Goal: Task Accomplishment & Management: Use online tool/utility

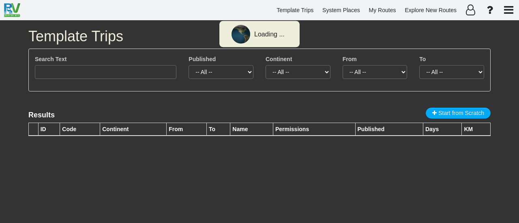
type input "3241"
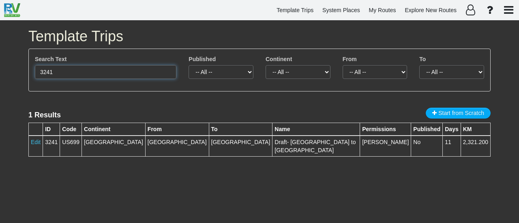
click at [112, 74] on input "3241" at bounding box center [105, 72] width 141 height 14
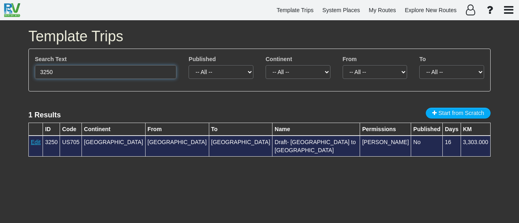
type input "3250"
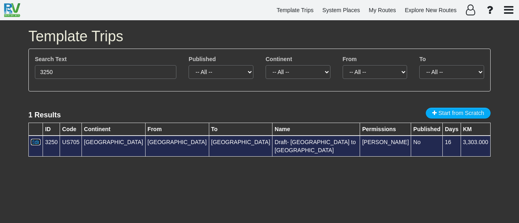
click at [37, 142] on link "Edit" at bounding box center [36, 142] width 10 height 6
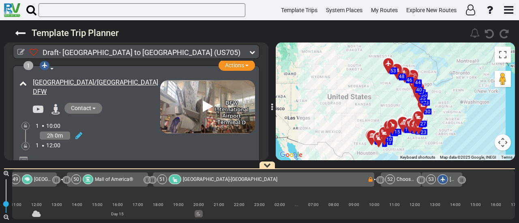
scroll to position [0, 5429]
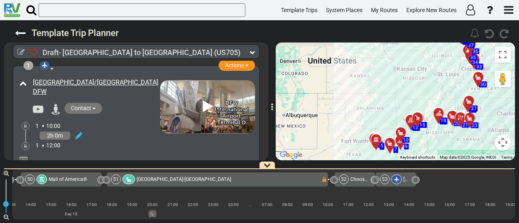
drag, startPoint x: 319, startPoint y: 101, endPoint x: 388, endPoint y: 124, distance: 72.5
click at [406, 84] on div "To activate drag with keyboard, press Alt + Enter. Once in keyboard drag state,…" at bounding box center [395, 102] width 239 height 118
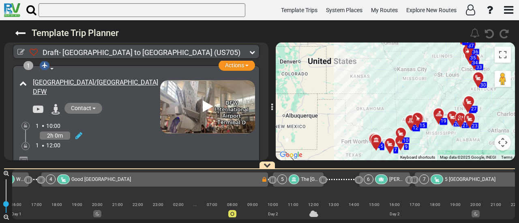
scroll to position [0, 0]
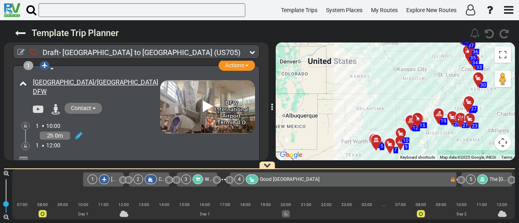
click at [297, 177] on span "Good Luck RV Park" at bounding box center [290, 180] width 60 height 6
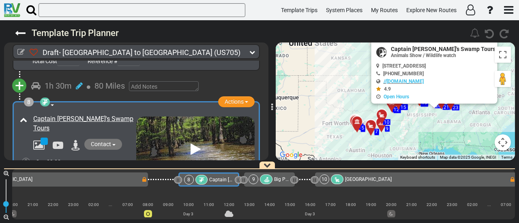
scroll to position [0, 669]
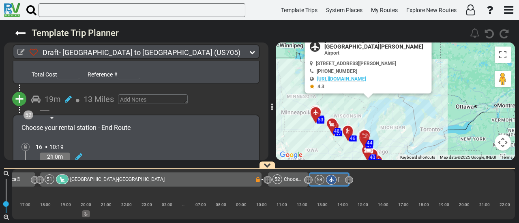
click at [228, 179] on div "51 Lebanon Hills Regional Park-Campground" at bounding box center [150, 180] width 210 height 10
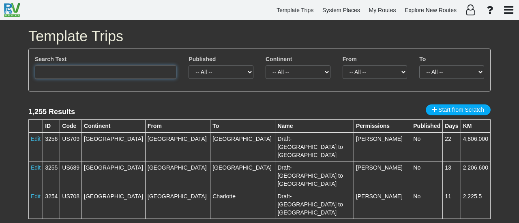
click at [142, 74] on input "text" at bounding box center [105, 72] width 141 height 14
paste input "Blue Hole"
type input "Blue Hole"
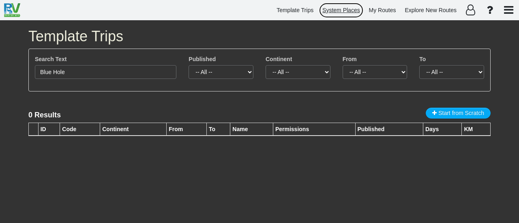
click at [349, 10] on span "System Places" at bounding box center [341, 10] width 38 height 6
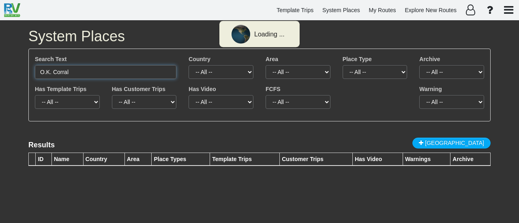
click at [141, 77] on input "O.K. Corral" at bounding box center [105, 72] width 141 height 14
paste input "Blue Hole"
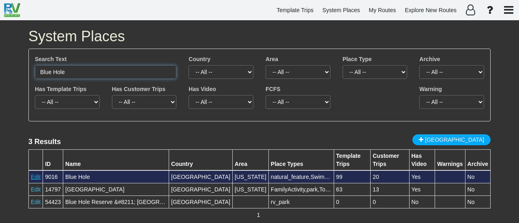
type input "Blue Hole"
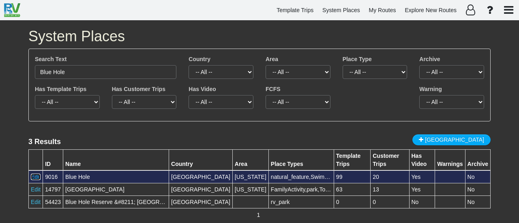
click at [31, 174] on link "Edit" at bounding box center [36, 177] width 10 height 6
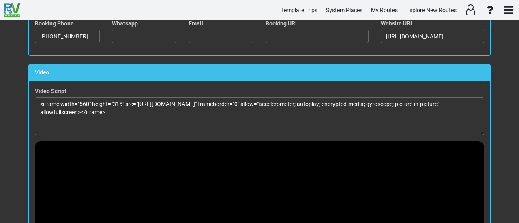
scroll to position [446, 0]
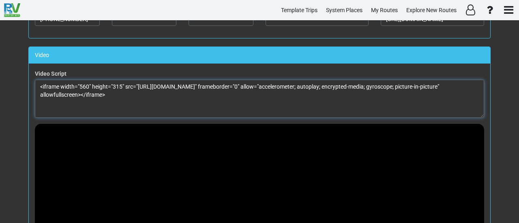
click at [248, 102] on textarea "<iframe width="560" height="315" src="https://www.youtube.com/embed/gyZg0QRM5xM…" at bounding box center [259, 99] width 449 height 38
paste textarea "xxbZbGWNFDY?si=u2Dn8l7j-1o0BeLE" title="YouTube video player" frameborder="0" a…"
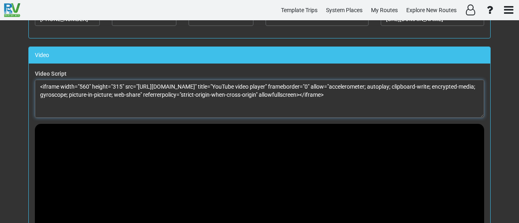
drag, startPoint x: 77, startPoint y: 82, endPoint x: 86, endPoint y: 80, distance: 8.7
click at [86, 80] on textarea "<iframe width="560" height="315" src="https://www.youtube.com/embed/xxbZbGWNFDY…" at bounding box center [259, 99] width 449 height 38
drag, startPoint x: 115, startPoint y: 83, endPoint x: 124, endPoint y: 82, distance: 8.6
click at [124, 82] on textarea "<iframe width="100%" height="315" src="https://www.youtube.com/embed/xxbZbGWNFD…" at bounding box center [259, 99] width 449 height 38
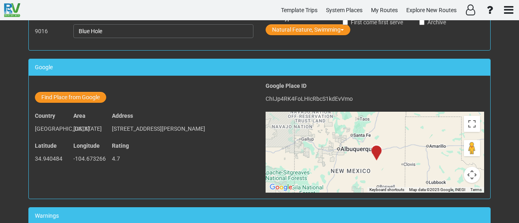
scroll to position [0, 0]
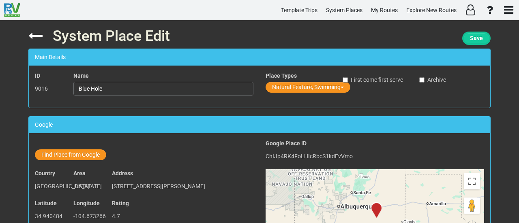
type textarea "<iframe width="100%" height="100%" src="https://www.youtube.com/embed/xxbZbGWNF…"
click at [480, 41] on span "Save" at bounding box center [476, 38] width 13 height 6
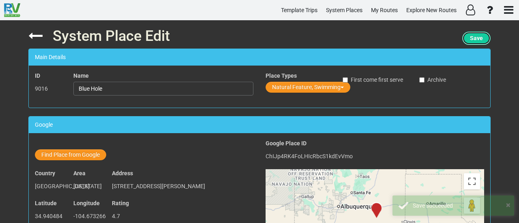
click at [480, 41] on span "Save" at bounding box center [476, 38] width 13 height 6
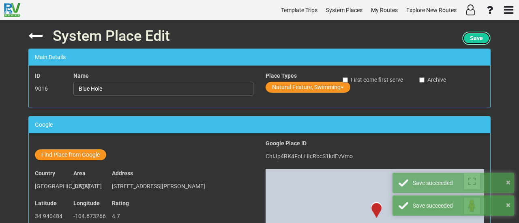
click at [480, 41] on span "Save" at bounding box center [476, 38] width 13 height 6
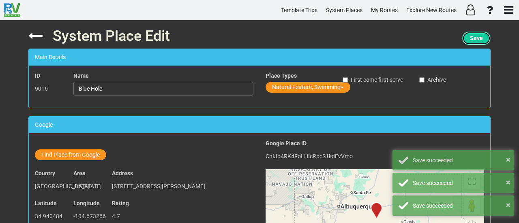
click at [481, 36] on button "Save" at bounding box center [476, 38] width 28 height 13
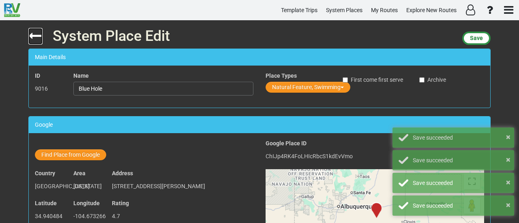
click at [30, 33] on icon at bounding box center [35, 36] width 14 height 14
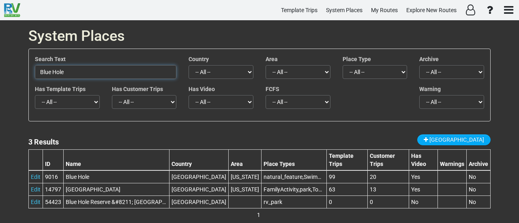
click at [107, 77] on input "Blue Hole" at bounding box center [105, 72] width 141 height 14
paste input "[GEOGRAPHIC_DATA]"
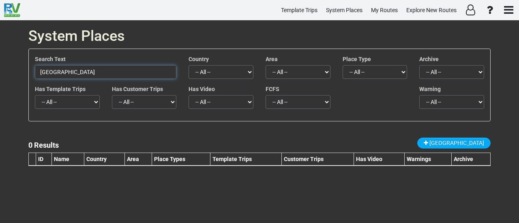
click at [123, 74] on input "[GEOGRAPHIC_DATA]" at bounding box center [105, 72] width 141 height 14
paste input "ounty Park"
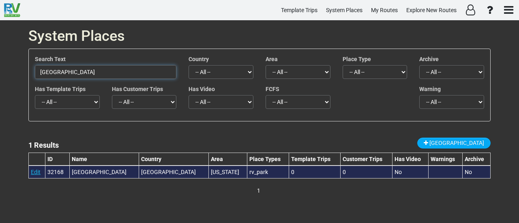
type input "[GEOGRAPHIC_DATA]"
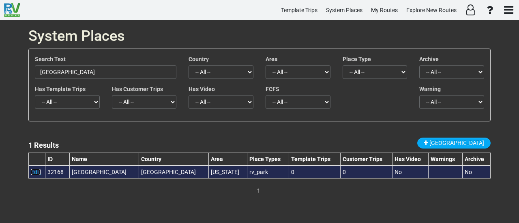
click at [37, 174] on link "Edit" at bounding box center [36, 172] width 10 height 6
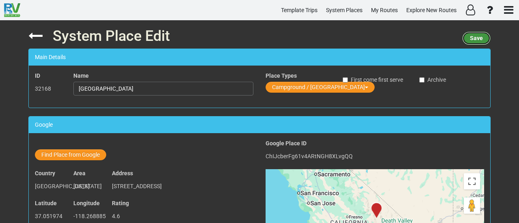
drag, startPoint x: 470, startPoint y: 37, endPoint x: 460, endPoint y: 30, distance: 12.0
click at [470, 37] on span "Save" at bounding box center [476, 38] width 13 height 6
click at [125, 87] on input "[GEOGRAPHIC_DATA]" at bounding box center [163, 89] width 180 height 14
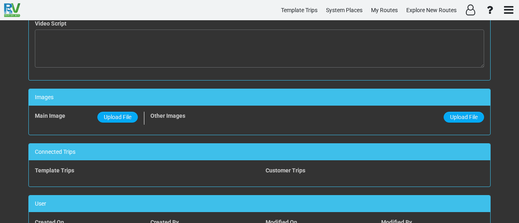
scroll to position [539, 0]
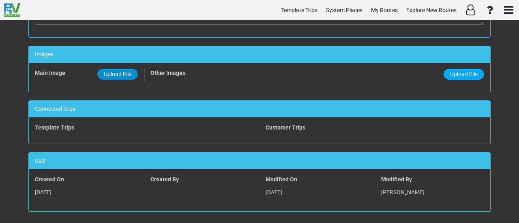
click at [128, 73] on span "Upload File" at bounding box center [118, 74] width 28 height 6
click at [0, 0] on input "Upload File" at bounding box center [0, 0] width 0 height 0
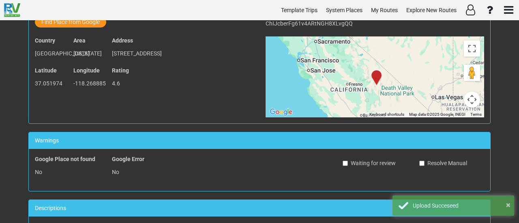
scroll to position [0, 0]
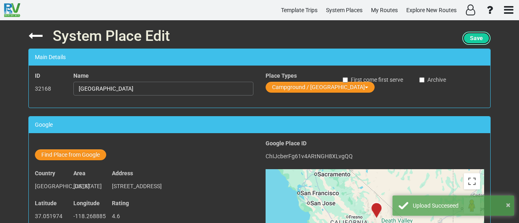
click at [480, 37] on span "Save" at bounding box center [476, 38] width 13 height 6
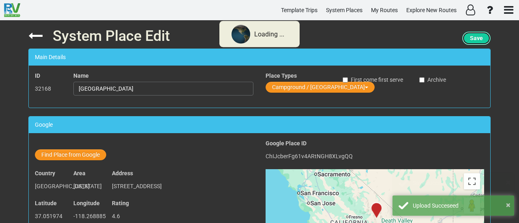
click at [480, 37] on span "Save" at bounding box center [476, 38] width 13 height 6
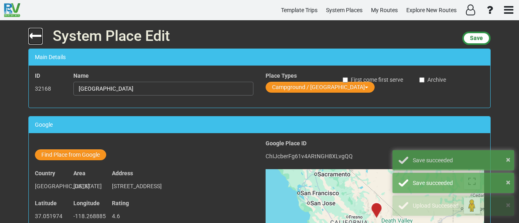
click at [36, 34] on icon at bounding box center [35, 36] width 14 height 14
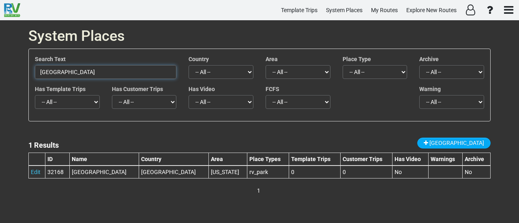
click at [152, 71] on input "[GEOGRAPHIC_DATA]" at bounding box center [105, 72] width 141 height 14
paste input "Lamar-Dixon Expo Center RV"
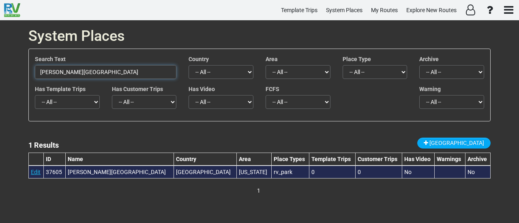
type input "Lamar-Dixon Expo Center RV Park"
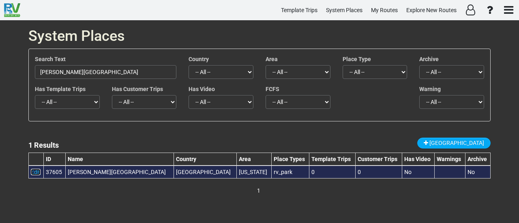
click at [34, 172] on link "Edit" at bounding box center [36, 172] width 10 height 6
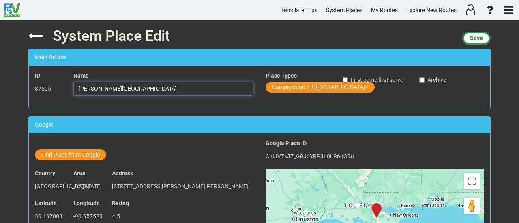
click at [122, 89] on input "Lamar-Dixon Expo Center RV Park" at bounding box center [163, 89] width 180 height 14
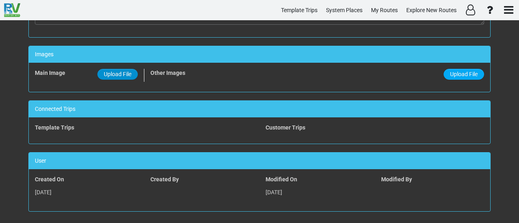
click at [107, 71] on span "Upload File" at bounding box center [118, 74] width 28 height 6
click at [0, 0] on input "Upload File" at bounding box center [0, 0] width 0 height 0
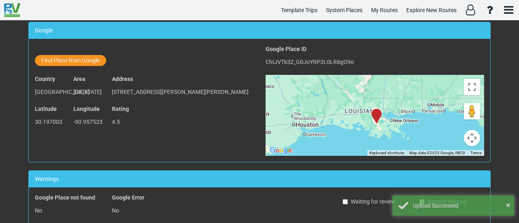
scroll to position [0, 0]
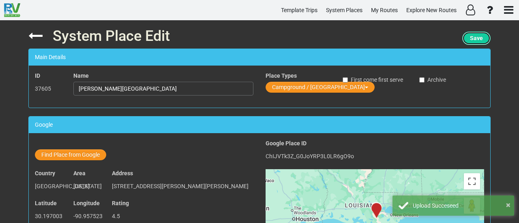
click at [480, 39] on span "Save" at bounding box center [476, 38] width 13 height 6
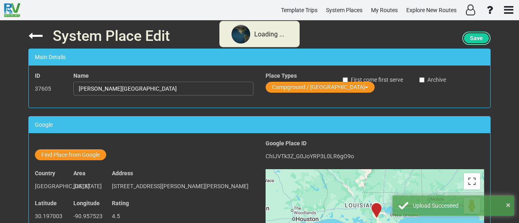
click at [480, 39] on span "Save" at bounding box center [476, 38] width 13 height 6
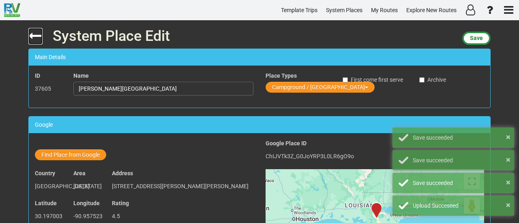
drag, startPoint x: 35, startPoint y: 34, endPoint x: 165, endPoint y: 3, distance: 133.5
click at [35, 34] on icon at bounding box center [35, 36] width 14 height 14
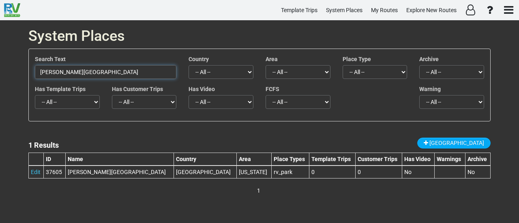
click at [130, 68] on input "Lamar-Dixon Expo Center RV Park" at bounding box center [105, 72] width 141 height 14
paste input "Holloman AFB FamCamp"
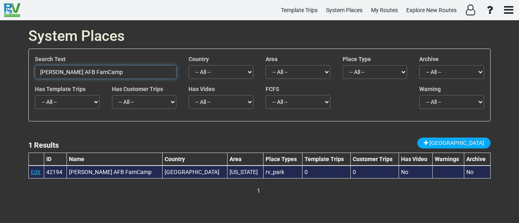
type input "Holloman AFB FamCamp"
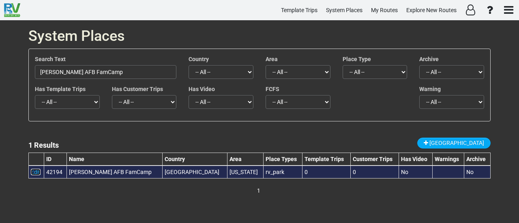
click at [33, 171] on link "Edit" at bounding box center [36, 172] width 10 height 6
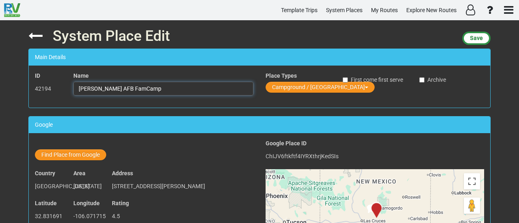
click at [186, 91] on input "Holloman AFB FamCamp" at bounding box center [163, 89] width 180 height 14
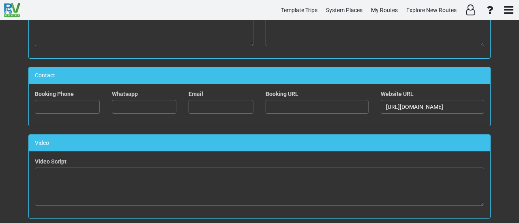
scroll to position [539, 0]
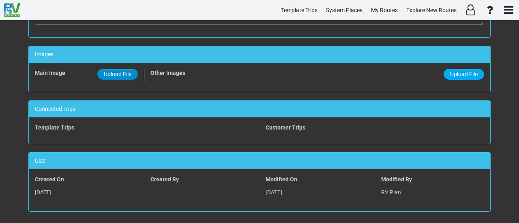
click at [126, 71] on span "Upload File" at bounding box center [118, 74] width 28 height 6
click at [0, 0] on input "Upload File" at bounding box center [0, 0] width 0 height 0
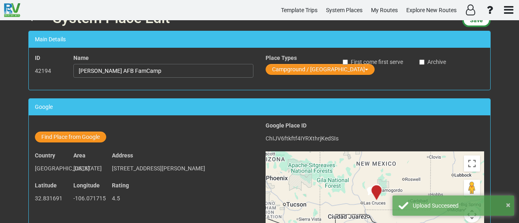
scroll to position [0, 0]
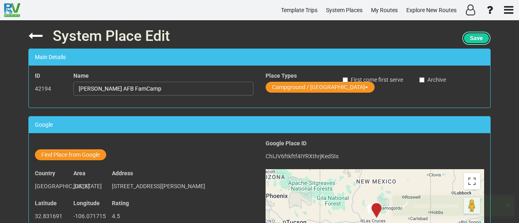
click at [472, 44] on button "Save" at bounding box center [476, 38] width 28 height 13
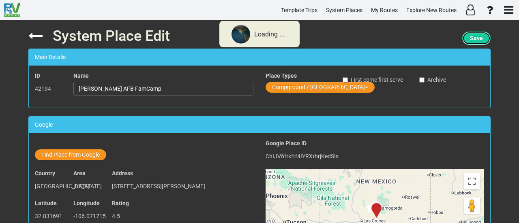
click at [472, 44] on button "Save" at bounding box center [476, 38] width 28 height 13
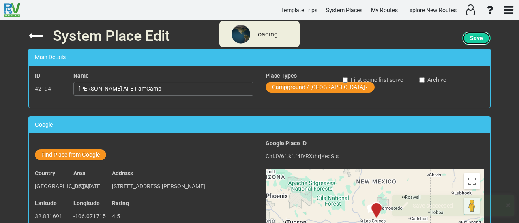
click at [472, 44] on button "Save" at bounding box center [476, 38] width 28 height 13
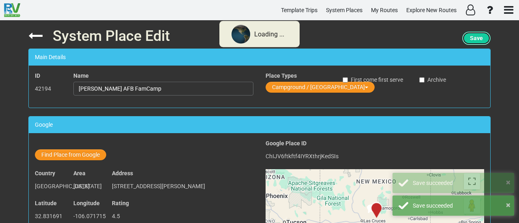
click at [470, 40] on span "Save" at bounding box center [476, 38] width 13 height 6
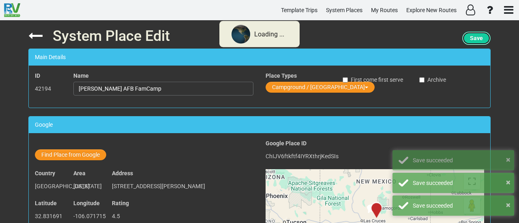
click at [471, 40] on span "Save" at bounding box center [476, 38] width 13 height 6
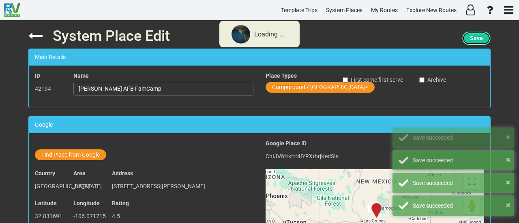
click at [471, 40] on span "Save" at bounding box center [476, 38] width 13 height 6
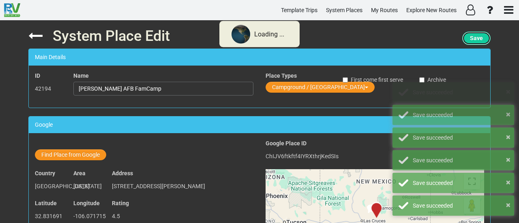
click at [471, 40] on span "Save" at bounding box center [476, 38] width 13 height 6
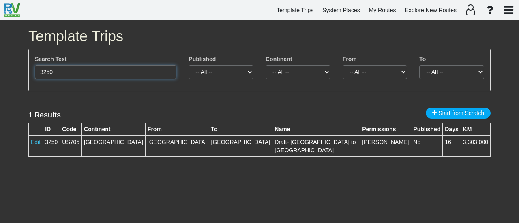
drag, startPoint x: 51, startPoint y: 72, endPoint x: 56, endPoint y: 71, distance: 4.6
click at [56, 71] on input "3250" at bounding box center [105, 72] width 141 height 14
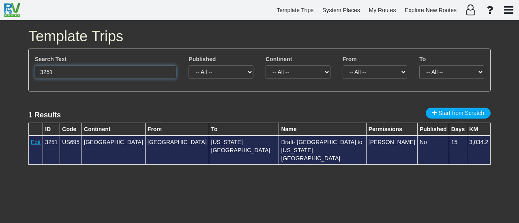
type input "3251"
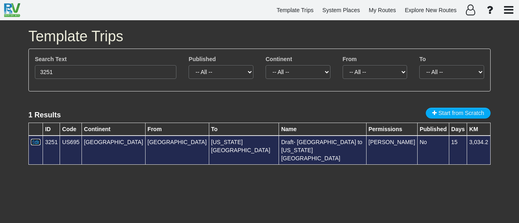
click at [36, 141] on link "Edit" at bounding box center [36, 142] width 10 height 6
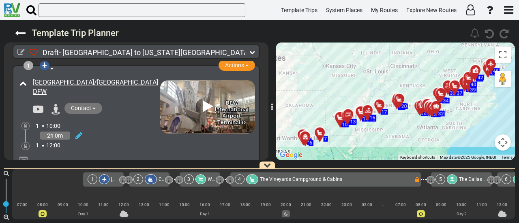
click at [342, 184] on div "4 The Vineyards Campground & Cabins" at bounding box center [325, 180] width 180 height 10
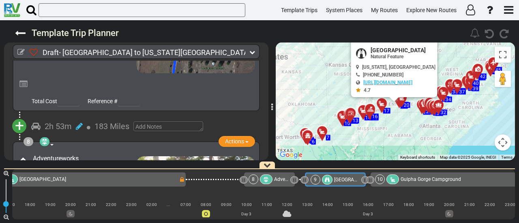
scroll to position [1024, 0]
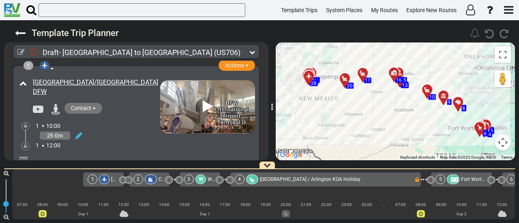
click at [278, 178] on span "[GEOGRAPHIC_DATA] / Arlington KOA Holiday" at bounding box center [310, 180] width 100 height 6
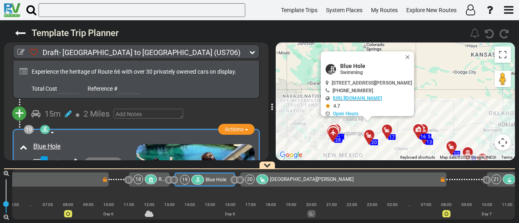
click at [343, 64] on span "Blue Hole" at bounding box center [376, 66] width 72 height 6
copy div "Blue Hole"
drag, startPoint x: 360, startPoint y: 83, endPoint x: 368, endPoint y: 83, distance: 8.5
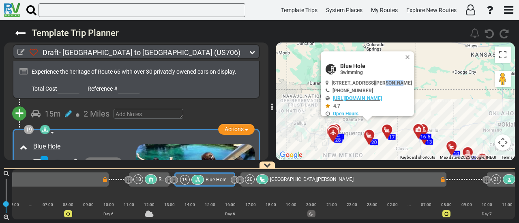
click at [374, 81] on span "[STREET_ADDRESS][PERSON_NAME]" at bounding box center [371, 83] width 80 height 6
drag, startPoint x: 359, startPoint y: 84, endPoint x: 382, endPoint y: 83, distance: 23.1
click at [382, 83] on span "[STREET_ADDRESS][PERSON_NAME]" at bounding box center [371, 83] width 80 height 6
copy span "Santa Rosa"
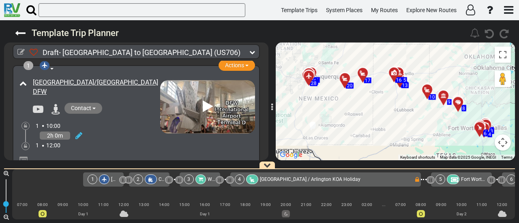
click at [392, 72] on icon at bounding box center [394, 73] width 6 height 6
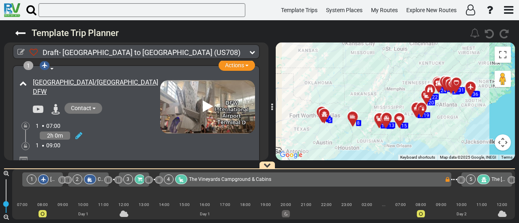
click at [216, 178] on span "The Vineyards Campground & Cabins" at bounding box center [230, 180] width 82 height 6
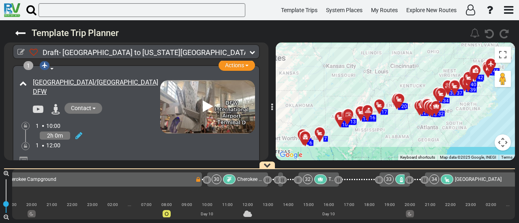
click at [389, 180] on div "33" at bounding box center [389, 180] width 10 height 10
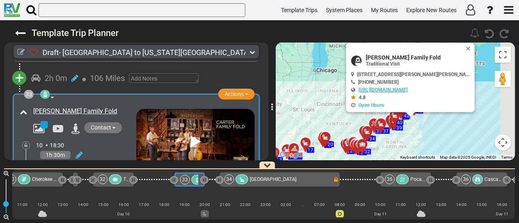
drag, startPoint x: 455, startPoint y: 130, endPoint x: 425, endPoint y: 144, distance: 32.8
click at [425, 144] on div "To activate drag with keyboard, press Alt + Enter. Once in keyboard drag state,…" at bounding box center [395, 102] width 239 height 118
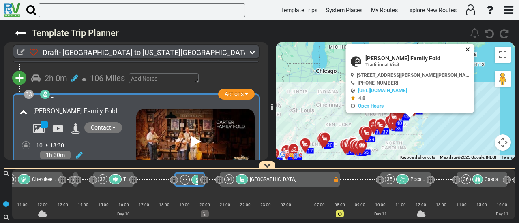
click at [464, 45] on button "Close" at bounding box center [469, 49] width 10 height 11
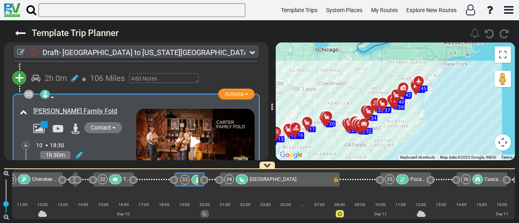
click at [449, 103] on div "To activate drag with keyboard, press Alt + Enter. Once in keyboard drag state,…" at bounding box center [395, 102] width 239 height 118
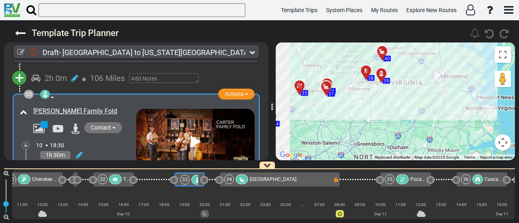
drag, startPoint x: 342, startPoint y: 121, endPoint x: 405, endPoint y: 144, distance: 67.2
click at [424, 126] on div "To activate drag with keyboard, press Alt + Enter. Once in keyboard drag state,…" at bounding box center [395, 102] width 239 height 118
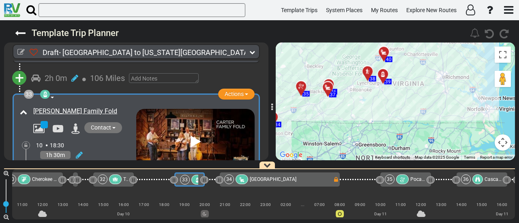
click at [312, 186] on div "34 Sugar Hollow Park and Campground" at bounding box center [280, 180] width 120 height 14
click at [296, 177] on span "Sugar Hollow Park and Campground" at bounding box center [273, 180] width 47 height 6
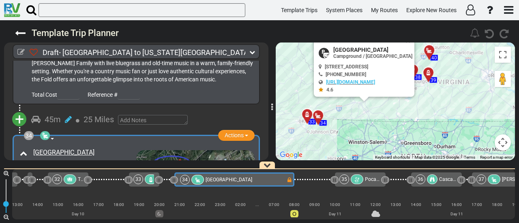
click at [369, 180] on span "Pocahontas Exhibition Coal Mine & Museum" at bounding box center [414, 180] width 98 height 6
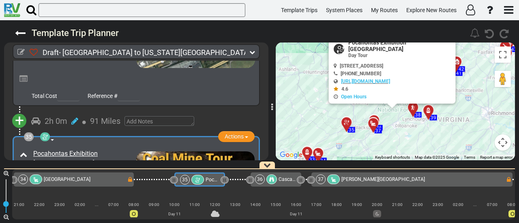
click at [277, 180] on div "36" at bounding box center [267, 180] width 24 height 10
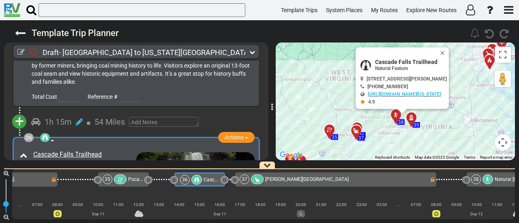
drag, startPoint x: 459, startPoint y: 138, endPoint x: 440, endPoint y: 152, distance: 22.9
click at [440, 152] on div "To activate drag with keyboard, press Alt + Enter. Once in keyboard drag state,…" at bounding box center [395, 102] width 239 height 118
drag, startPoint x: 460, startPoint y: 51, endPoint x: 457, endPoint y: 59, distance: 9.0
click at [448, 51] on button "Close" at bounding box center [443, 53] width 10 height 11
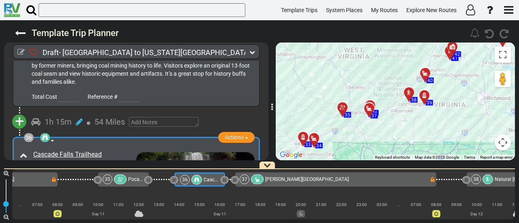
drag, startPoint x: 434, startPoint y: 124, endPoint x: 448, endPoint y: 100, distance: 27.1
click at [448, 100] on div "To activate drag with keyboard, press Alt + Enter. Once in keyboard drag state,…" at bounding box center [395, 102] width 239 height 118
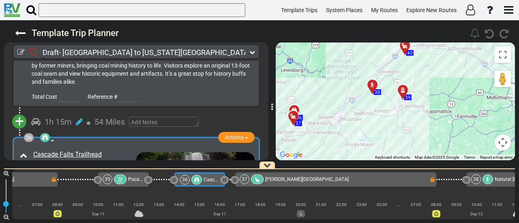
drag, startPoint x: 375, startPoint y: 124, endPoint x: 431, endPoint y: 120, distance: 56.5
click at [400, 124] on div "To activate drag with keyboard, press Alt + Enter. Once in keyboard drag state,…" at bounding box center [395, 102] width 239 height 118
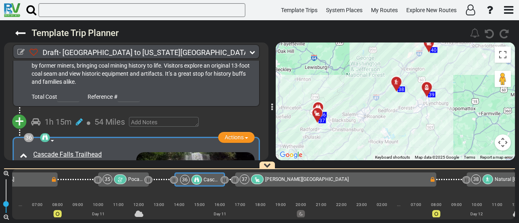
drag, startPoint x: 431, startPoint y: 120, endPoint x: 445, endPoint y: 117, distance: 13.8
click at [445, 117] on div "To activate drag with keyboard, press Alt + Enter. Once in keyboard drag state,…" at bounding box center [395, 102] width 239 height 118
click at [319, 105] on icon at bounding box center [319, 108] width 6 height 6
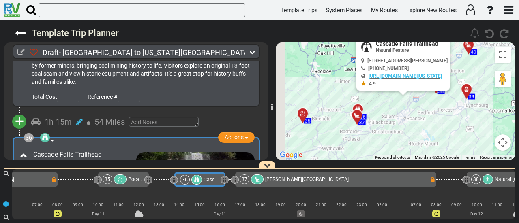
click at [378, 103] on div "To activate drag with keyboard, press Alt + Enter. Once in keyboard drag state,…" at bounding box center [395, 102] width 239 height 118
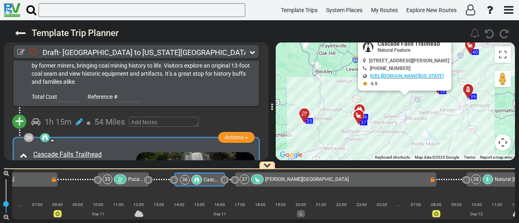
click at [356, 108] on div at bounding box center [359, 110] width 10 height 6
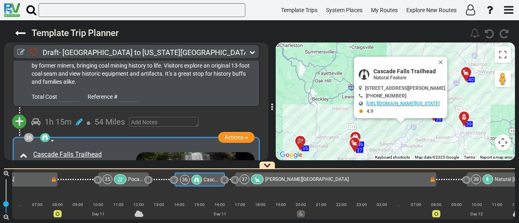
drag, startPoint x: 389, startPoint y: 108, endPoint x: 386, endPoint y: 131, distance: 22.9
click at [386, 131] on div "To activate drag with keyboard, press Alt + Enter. Once in keyboard drag state,…" at bounding box center [395, 102] width 239 height 118
click at [447, 59] on button "Close" at bounding box center [442, 62] width 10 height 11
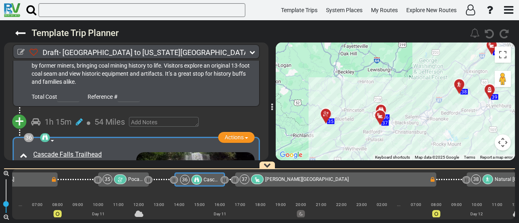
drag, startPoint x: 404, startPoint y: 65, endPoint x: 393, endPoint y: 98, distance: 34.5
click at [404, 65] on div "To navigate, press the arrow keys. To activate drag with keyboard, press Alt + …" at bounding box center [395, 102] width 239 height 118
click at [383, 107] on icon at bounding box center [382, 110] width 6 height 6
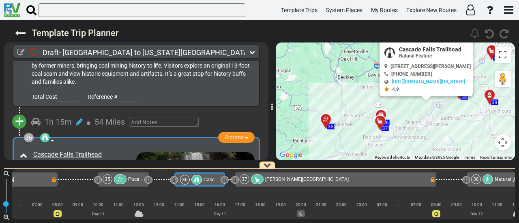
drag, startPoint x: 442, startPoint y: 138, endPoint x: 415, endPoint y: 153, distance: 30.8
click at [418, 167] on div "Template Trip Planner 126" at bounding box center [259, 121] width 519 height 203
click at [414, 169] on div "1 Dallas/Fort Worth International Airport DFW" at bounding box center [263, 194] width 502 height 50
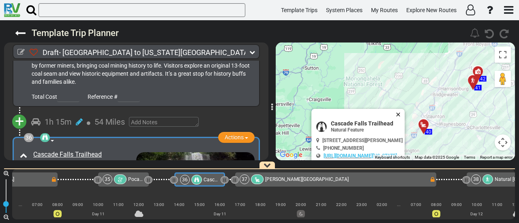
click at [404, 111] on button "Close" at bounding box center [400, 114] width 10 height 11
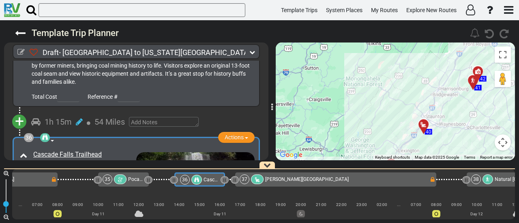
click at [476, 71] on icon at bounding box center [478, 71] width 6 height 6
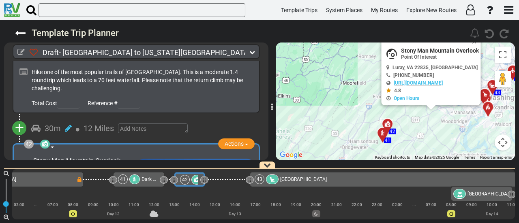
drag, startPoint x: 410, startPoint y: 150, endPoint x: 391, endPoint y: 129, distance: 27.8
click at [398, 157] on div "To activate drag with keyboard, press Alt + Enter. Once in keyboard drag state,…" at bounding box center [395, 102] width 239 height 118
click at [388, 121] on icon at bounding box center [387, 124] width 6 height 6
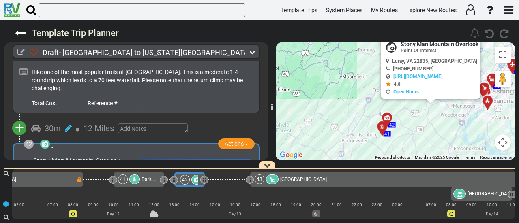
click at [381, 125] on icon at bounding box center [382, 127] width 6 height 6
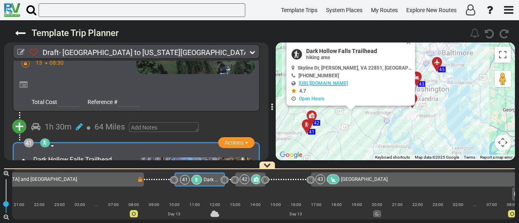
drag, startPoint x: 440, startPoint y: 90, endPoint x: 334, endPoint y: 149, distance: 122.1
click at [334, 149] on div "To activate drag with keyboard, press Alt + Enter. Once in keyboard drag state,…" at bounding box center [395, 102] width 239 height 118
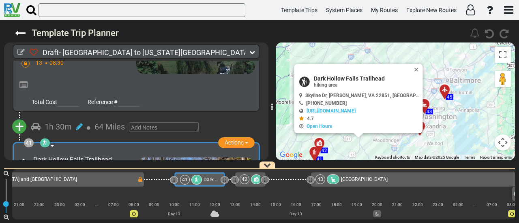
drag, startPoint x: 389, startPoint y: 123, endPoint x: 398, endPoint y: 151, distance: 29.6
click at [398, 151] on div "To activate drag with keyboard, press Alt + Enter. Once in keyboard drag state,…" at bounding box center [395, 102] width 239 height 118
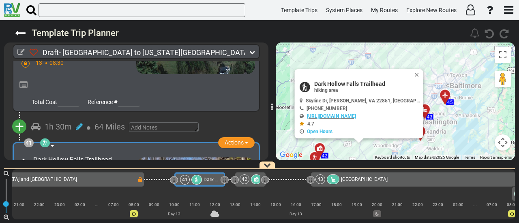
click at [416, 75] on button "Close" at bounding box center [418, 74] width 10 height 11
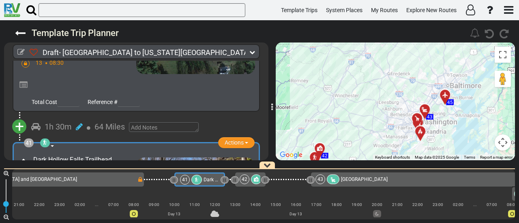
drag, startPoint x: 309, startPoint y: 107, endPoint x: 398, endPoint y: 29, distance: 118.6
click at [356, 70] on div "To navigate, press the arrow keys. To activate drag with keyboard, press Alt + …" at bounding box center [395, 102] width 239 height 118
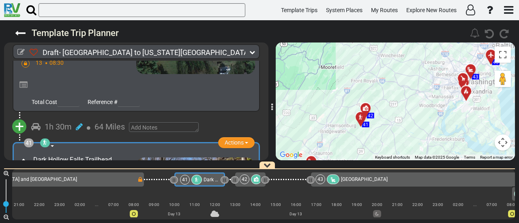
drag, startPoint x: 398, startPoint y: 29, endPoint x: 403, endPoint y: 36, distance: 8.8
click at [402, 23] on div "Template Trip Planner 126" at bounding box center [259, 121] width 519 height 203
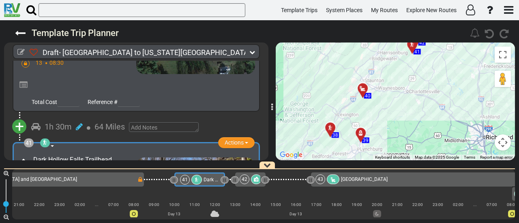
drag, startPoint x: 389, startPoint y: 79, endPoint x: 430, endPoint y: 49, distance: 50.7
click at [430, 39] on div "Template Trip Planner 126" at bounding box center [259, 121] width 519 height 203
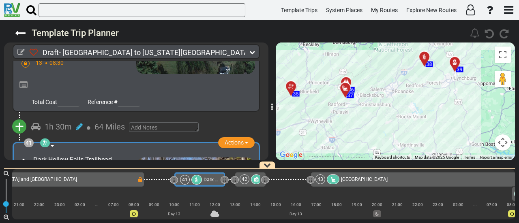
drag, startPoint x: 353, startPoint y: 131, endPoint x: 450, endPoint y: 123, distance: 97.6
click at [450, 123] on div "To activate drag with keyboard, press Alt + Enter. Once in keyboard drag state,…" at bounding box center [395, 102] width 239 height 118
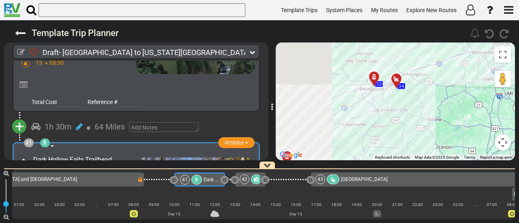
drag, startPoint x: 384, startPoint y: 135, endPoint x: 455, endPoint y: 67, distance: 98.6
click at [455, 67] on div "To activate drag with keyboard, press Alt + Enter. Once in keyboard drag state,…" at bounding box center [395, 102] width 239 height 118
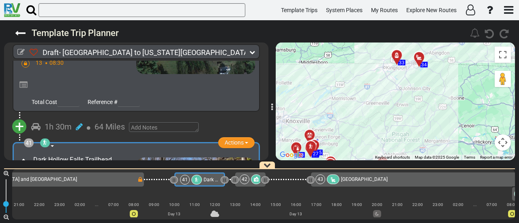
click at [408, 102] on div "To activate drag with keyboard, press Alt + Enter. Once in keyboard drag state,…" at bounding box center [395, 102] width 239 height 118
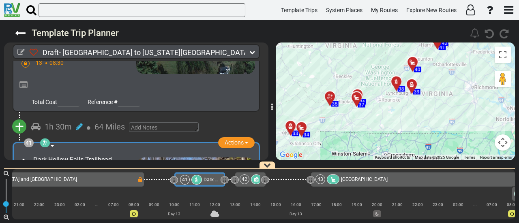
drag, startPoint x: 456, startPoint y: 99, endPoint x: 371, endPoint y: 138, distance: 93.6
click at [340, 149] on div "To activate drag with keyboard, press Alt + Enter. Once in keyboard drag state,…" at bounding box center [395, 102] width 239 height 118
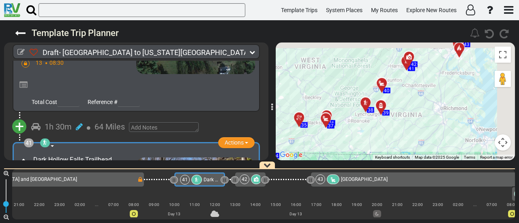
drag, startPoint x: 358, startPoint y: 154, endPoint x: 348, endPoint y: 159, distance: 11.6
click at [348, 159] on div "To activate drag with keyboard, press Alt + Enter. Once in keyboard drag state,…" at bounding box center [395, 102] width 239 height 118
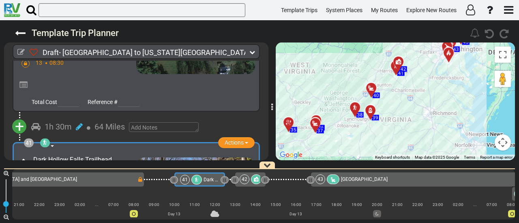
click at [355, 110] on div at bounding box center [357, 111] width 13 height 13
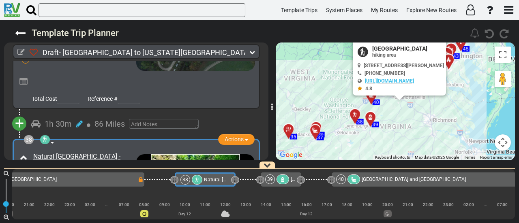
drag, startPoint x: 434, startPoint y: 122, endPoint x: 392, endPoint y: 154, distance: 52.9
click at [391, 157] on div "To activate drag with keyboard, press Alt + Enter. Once in keyboard drag state,…" at bounding box center [395, 102] width 239 height 118
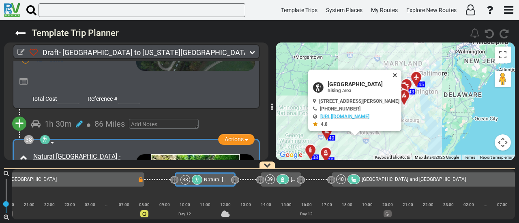
click at [401, 74] on button "Close" at bounding box center [396, 75] width 10 height 11
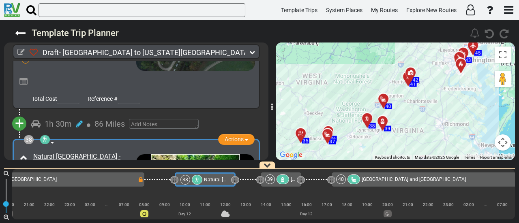
drag, startPoint x: 369, startPoint y: 132, endPoint x: 428, endPoint y: 98, distance: 68.1
click at [428, 98] on div "To activate drag with keyboard, press Alt + Enter. Once in keyboard drag state,…" at bounding box center [395, 102] width 239 height 118
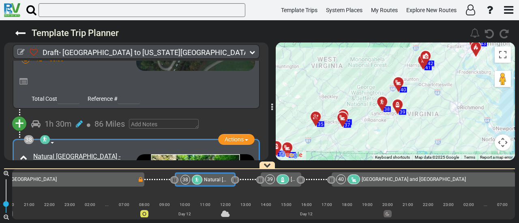
drag, startPoint x: 383, startPoint y: 129, endPoint x: 386, endPoint y: 126, distance: 4.4
click at [386, 126] on div "To activate drag with keyboard, press Alt + Enter. Once in keyboard drag state,…" at bounding box center [395, 102] width 239 height 118
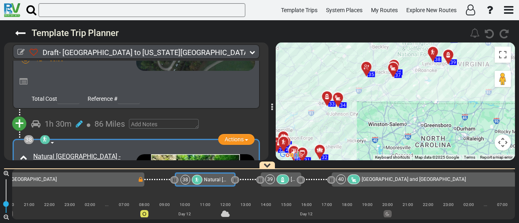
drag, startPoint x: 366, startPoint y: 141, endPoint x: 418, endPoint y: 90, distance: 73.6
click at [418, 90] on div "To activate drag with keyboard, press Alt + Enter. Once in keyboard drag state,…" at bounding box center [395, 102] width 239 height 118
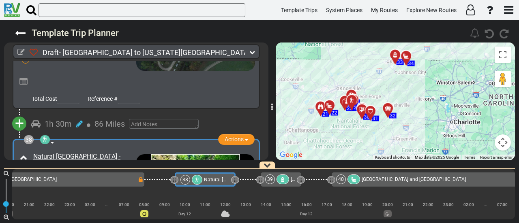
drag, startPoint x: 362, startPoint y: 119, endPoint x: 430, endPoint y: 80, distance: 77.7
click at [430, 80] on div "To activate drag with keyboard, press Alt + Enter. Once in keyboard drag state,…" at bounding box center [395, 102] width 239 height 118
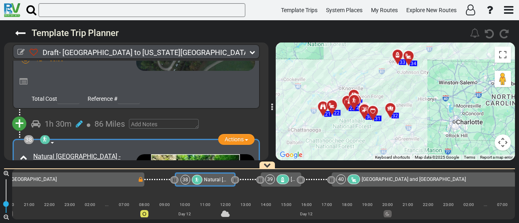
drag, startPoint x: 428, startPoint y: 106, endPoint x: 447, endPoint y: 99, distance: 19.7
click at [442, 101] on div "To activate drag with keyboard, press Alt + Enter. Once in keyboard drag state,…" at bounding box center [395, 102] width 239 height 118
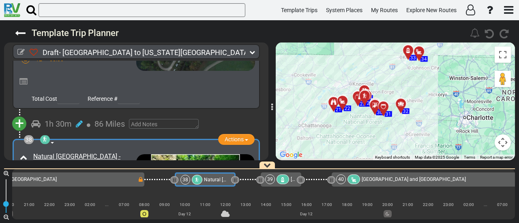
click at [447, 99] on div "To activate drag with keyboard, press Alt + Enter. Once in keyboard drag state,…" at bounding box center [395, 102] width 239 height 118
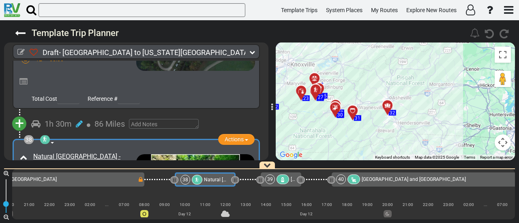
click at [415, 113] on div "To activate drag with keyboard, press Alt + Enter. Once in keyboard drag state,…" at bounding box center [395, 102] width 239 height 118
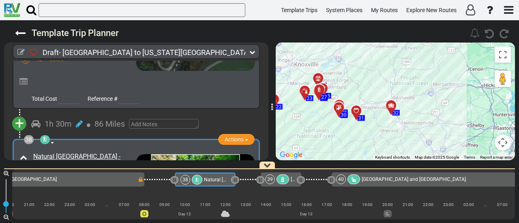
click at [355, 111] on div at bounding box center [358, 114] width 13 height 13
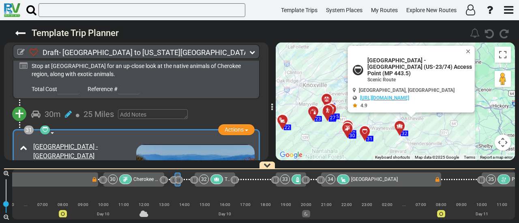
drag, startPoint x: 380, startPoint y: 140, endPoint x: 392, endPoint y: 154, distance: 18.6
click at [392, 154] on div "To activate drag with keyboard, press Alt + Enter. Once in keyboard drag state,…" at bounding box center [395, 102] width 239 height 118
click at [465, 51] on button "Close" at bounding box center [470, 51] width 10 height 11
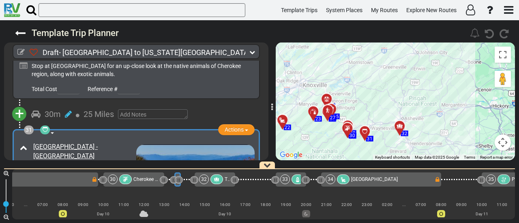
click at [395, 128] on div "To navigate, press the arrow keys. To activate drag with keyboard, press Alt + …" at bounding box center [395, 102] width 239 height 118
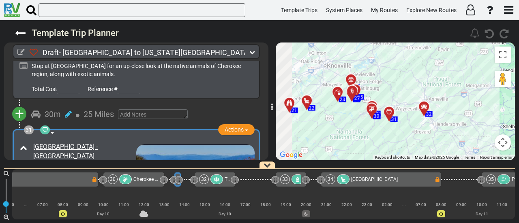
click at [396, 126] on div "To navigate, press the arrow keys. To activate drag with keyboard, press Alt + …" at bounding box center [395, 102] width 239 height 118
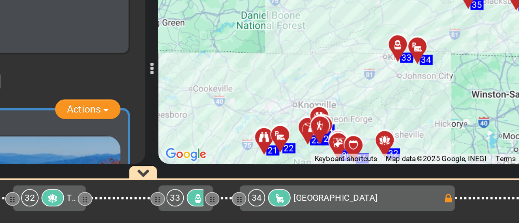
drag, startPoint x: 430, startPoint y: 133, endPoint x: 419, endPoint y: 152, distance: 22.4
click at [419, 152] on div "To activate drag with keyboard, press Alt + Enter. Once in keyboard drag state,…" at bounding box center [395, 102] width 239 height 118
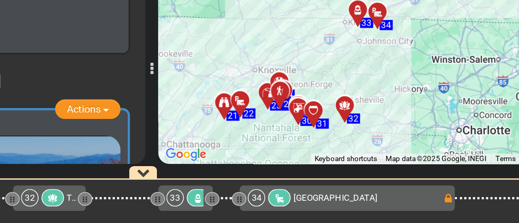
drag, startPoint x: 436, startPoint y: 119, endPoint x: 414, endPoint y: 100, distance: 29.1
click at [414, 100] on div "To activate drag with keyboard, press Alt + Enter. Once in keyboard drag state,…" at bounding box center [395, 102] width 239 height 118
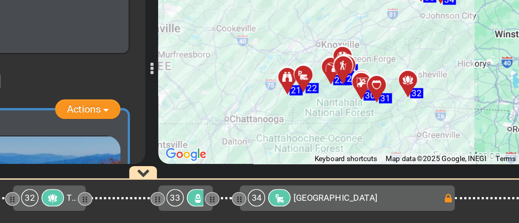
drag, startPoint x: 392, startPoint y: 135, endPoint x: 408, endPoint y: 129, distance: 16.8
click at [408, 129] on div "To activate drag with keyboard, press Alt + Enter. Once in keyboard drag state,…" at bounding box center [395, 102] width 239 height 118
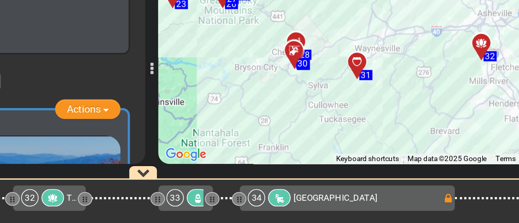
drag, startPoint x: 385, startPoint y: 139, endPoint x: 388, endPoint y: 149, distance: 9.7
click at [388, 149] on div "To activate drag with keyboard, press Alt + Enter. Once in keyboard drag state,…" at bounding box center [395, 102] width 239 height 118
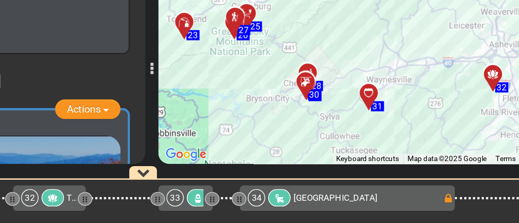
drag, startPoint x: 402, startPoint y: 134, endPoint x: 405, endPoint y: 143, distance: 8.9
click at [405, 143] on div "To activate drag with keyboard, press Alt + Enter. Once in keyboard drag state,…" at bounding box center [395, 102] width 239 height 118
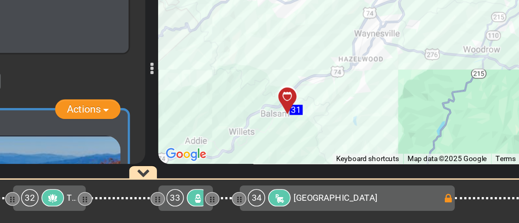
drag, startPoint x: 411, startPoint y: 123, endPoint x: 398, endPoint y: 146, distance: 26.3
click at [398, 146] on div "To activate drag with keyboard, press Alt + Enter. Once in keyboard drag state,…" at bounding box center [395, 102] width 239 height 118
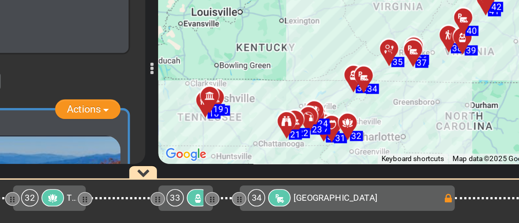
drag, startPoint x: 455, startPoint y: 125, endPoint x: 395, endPoint y: 128, distance: 60.9
click at [395, 128] on div "To activate drag with keyboard, press Alt + Enter. Once in keyboard drag state,…" at bounding box center [395, 102] width 239 height 118
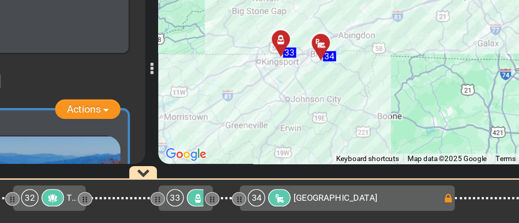
drag, startPoint x: 404, startPoint y: 116, endPoint x: 408, endPoint y: 156, distance: 39.5
click at [408, 156] on div "To activate drag with keyboard, press Alt + Enter. Once in keyboard drag state,…" at bounding box center [395, 102] width 239 height 118
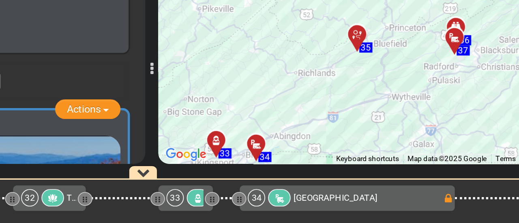
drag, startPoint x: 419, startPoint y: 111, endPoint x: 380, endPoint y: 165, distance: 66.4
click at [381, 166] on div "Template Trip Planner 126" at bounding box center [259, 121] width 519 height 203
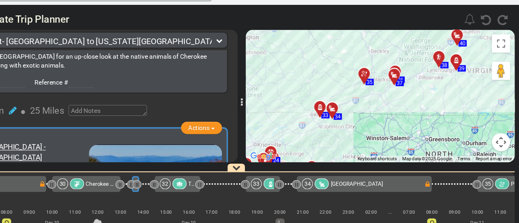
drag, startPoint x: 457, startPoint y: 140, endPoint x: 436, endPoint y: 108, distance: 38.2
click at [436, 108] on div "To activate drag with keyboard, press Alt + Enter. Once in keyboard drag state,…" at bounding box center [395, 102] width 239 height 118
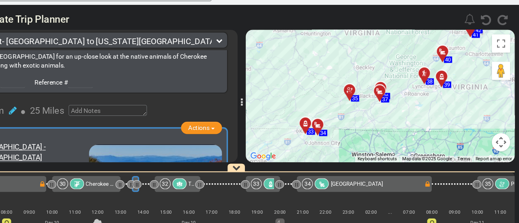
drag, startPoint x: 418, startPoint y: 127, endPoint x: 404, endPoint y: 142, distance: 20.1
click at [405, 142] on div "To activate drag with keyboard, press Alt + Enter. Once in keyboard drag state,…" at bounding box center [395, 102] width 239 height 118
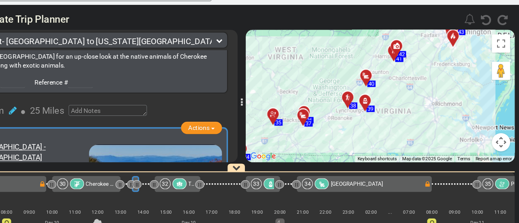
drag, startPoint x: 420, startPoint y: 147, endPoint x: 399, endPoint y: 114, distance: 39.0
click at [388, 139] on div "To activate drag with keyboard, press Alt + Enter. Once in keyboard drag state,…" at bounding box center [395, 102] width 239 height 118
click at [383, 103] on icon at bounding box center [381, 106] width 8 height 6
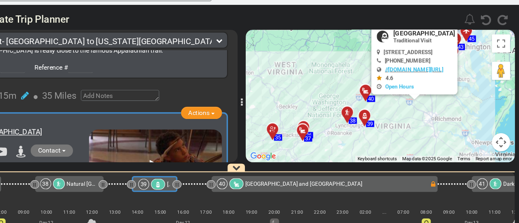
scroll to position [6102, 0]
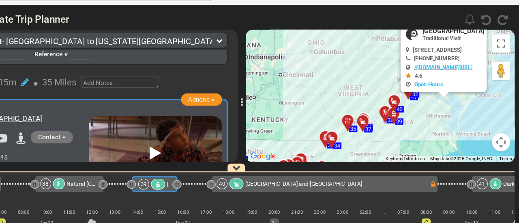
click at [436, 124] on div "To activate drag with keyboard, press Alt + Enter. Once in keyboard drag state,…" at bounding box center [395, 102] width 239 height 118
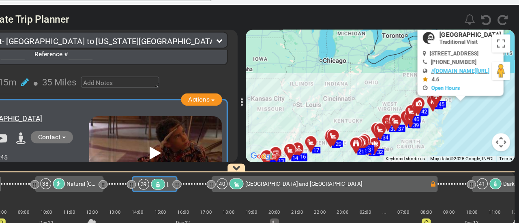
click at [383, 31] on div "Template Trip Planner" at bounding box center [237, 33] width 455 height 15
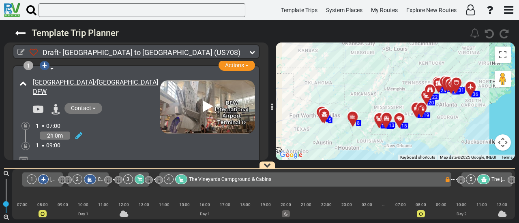
click at [205, 181] on span "The Vineyards Campground & Cabins" at bounding box center [230, 180] width 82 height 6
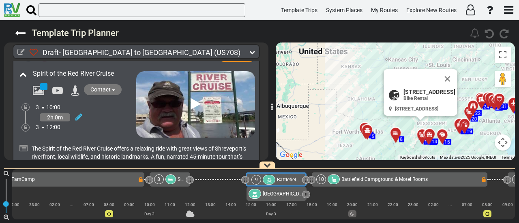
scroll to position [1163, 0]
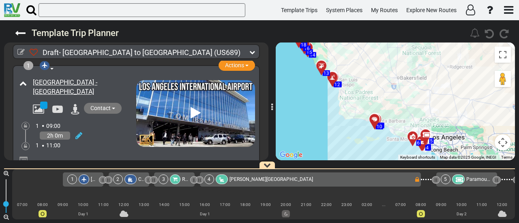
drag, startPoint x: 361, startPoint y: 73, endPoint x: 450, endPoint y: 125, distance: 103.5
click at [450, 125] on div "To activate drag with keyboard, press Alt + Enter. Once in keyboard drag state,…" at bounding box center [395, 102] width 239 height 118
click at [413, 127] on div "To activate drag with keyboard, press Alt + Enter. Once in keyboard drag state,…" at bounding box center [395, 102] width 239 height 118
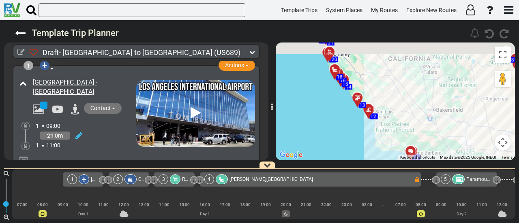
drag, startPoint x: 420, startPoint y: 137, endPoint x: 422, endPoint y: 141, distance: 4.5
click at [422, 141] on div "To activate drag with keyboard, press Alt + Enter. Once in keyboard drag state,…" at bounding box center [395, 102] width 239 height 118
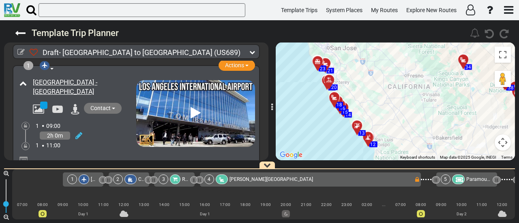
drag, startPoint x: 403, startPoint y: 101, endPoint x: 402, endPoint y: 125, distance: 24.3
click at [402, 125] on div "To activate drag with keyboard, press Alt + Enter. Once in keyboard drag state,…" at bounding box center [395, 102] width 239 height 118
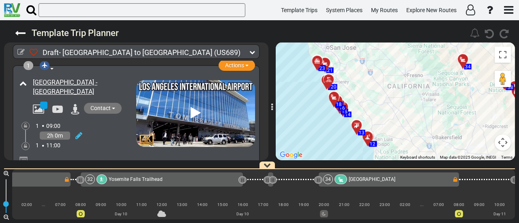
scroll to position [0, 3374]
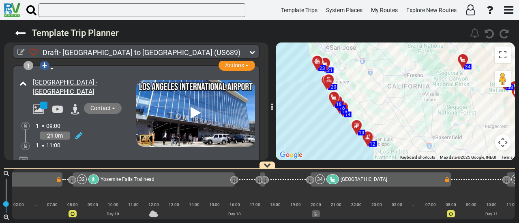
click at [350, 179] on span "Tinnemaha Creek County Park" at bounding box center [363, 180] width 47 height 6
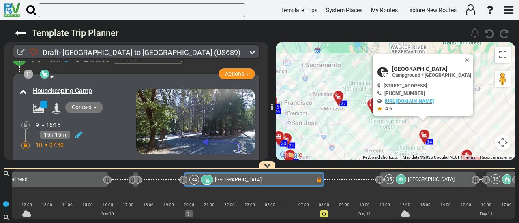
scroll to position [0, 3510]
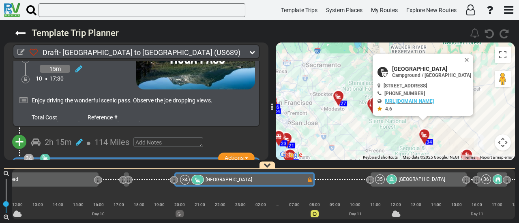
click at [405, 69] on span "Tinnemaha Creek Campground" at bounding box center [431, 69] width 79 height 6
copy div "Tinnemaha Creek Campground"
click at [126, 171] on div "Tinnemaha Creek County Park" at bounding box center [142, 175] width 219 height 9
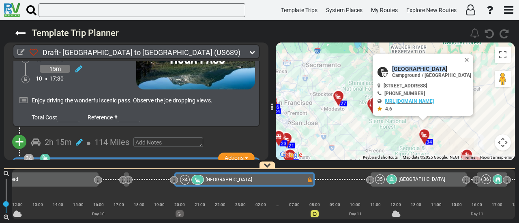
click at [126, 171] on div "Tinnemaha Creek County Park" at bounding box center [142, 175] width 219 height 9
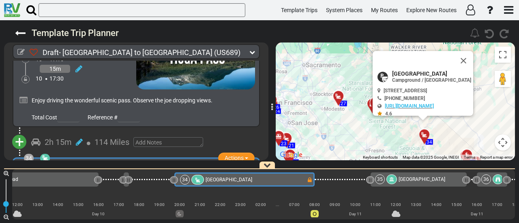
click at [126, 171] on div "Tinnemaha Creek County Park" at bounding box center [142, 175] width 219 height 9
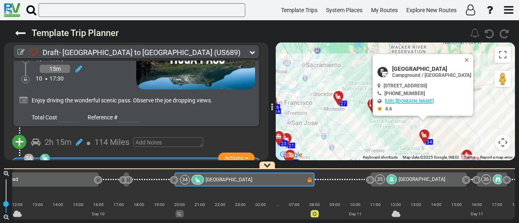
copy div "Tinnemaha Creek County Park"
click at [78, 182] on div "32 Yosemite Falls Trailhead" at bounding box center [17, 180] width 152 height 10
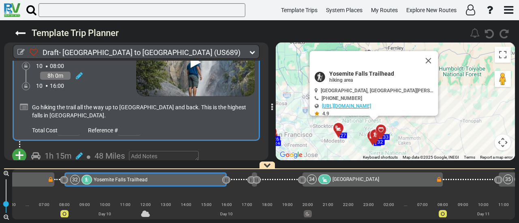
scroll to position [0, 3272]
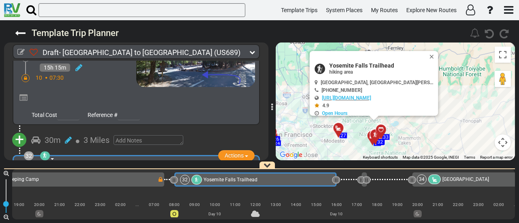
click at [363, 63] on span "Yosemite Falls Trailhead" at bounding box center [381, 65] width 105 height 6
copy div "Yosemite Falls Trailhead"
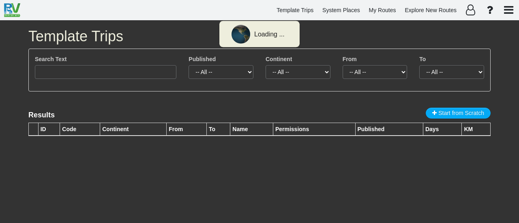
type input "Blue Hole"
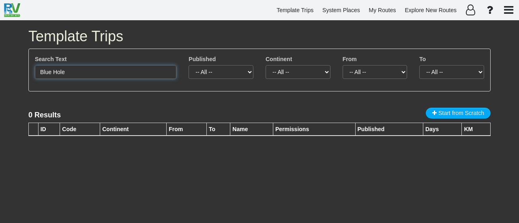
drag, startPoint x: 94, startPoint y: 78, endPoint x: 21, endPoint y: 77, distance: 73.4
click at [21, 77] on div "Template Trips Search Text Blue Hole Published -- All -- Yes No Continent -- Al…" at bounding box center [259, 121] width 519 height 203
drag, startPoint x: 43, startPoint y: 73, endPoint x: 52, endPoint y: 71, distance: 9.5
click at [52, 71] on input "3534" at bounding box center [105, 72] width 141 height 14
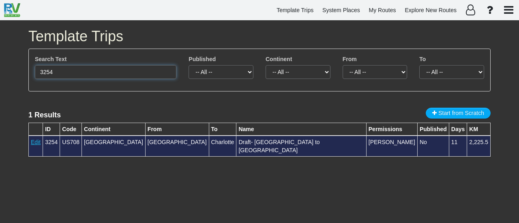
type input "3254"
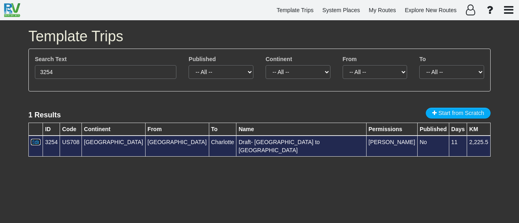
click at [36, 143] on link "Edit" at bounding box center [36, 142] width 10 height 6
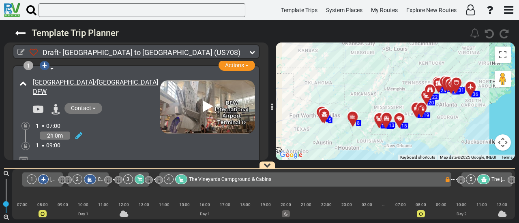
click at [202, 180] on span "The Vineyards Campground & Cabins" at bounding box center [230, 180] width 82 height 6
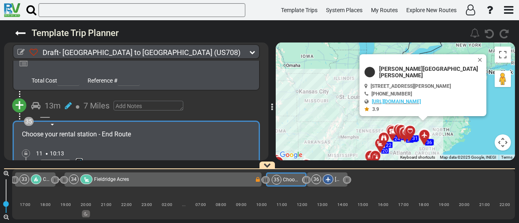
click at [80, 159] on icon at bounding box center [79, 163] width 7 height 8
click at [73, 148] on icon at bounding box center [71, 154] width 7 height 13
click at [332, 178] on div at bounding box center [328, 180] width 11 height 10
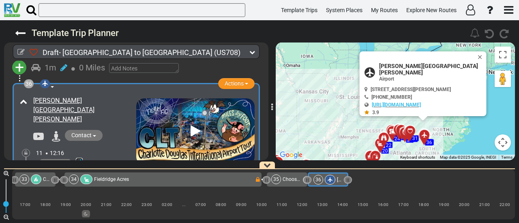
click at [81, 159] on icon at bounding box center [79, 163] width 7 height 8
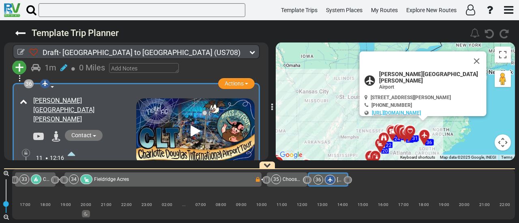
click at [72, 147] on icon at bounding box center [71, 153] width 7 height 13
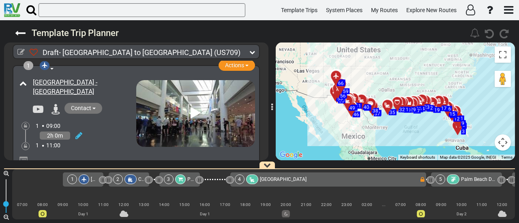
click at [73, 220] on div "1 [GEOGRAPHIC_DATA] - [GEOGRAPHIC_DATA]" at bounding box center [263, 194] width 502 height 50
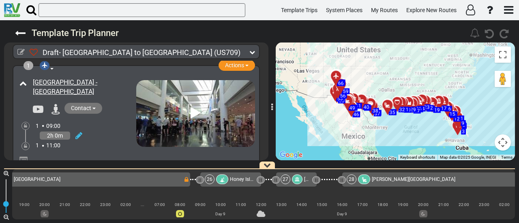
scroll to position [0, 2880]
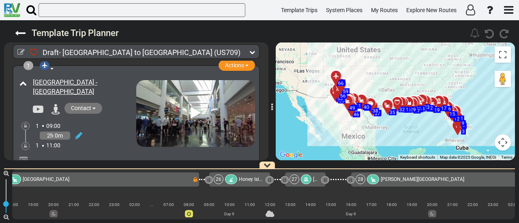
click at [408, 181] on span "[PERSON_NAME][GEOGRAPHIC_DATA]" at bounding box center [422, 180] width 83 height 6
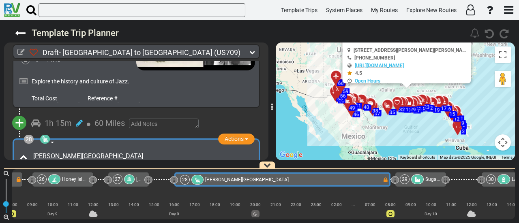
scroll to position [0, 3056]
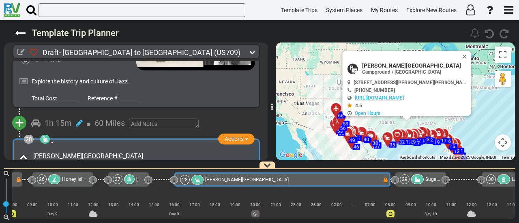
click at [389, 65] on span "Lamar Dixon Expo Center" at bounding box center [414, 65] width 105 height 6
copy div "Lamar Dixon Expo Center"
click at [160, 150] on div "Lamar-Dixon Expo Center RV Park Contact fmagee@apgov.us" at bounding box center [141, 165] width 225 height 30
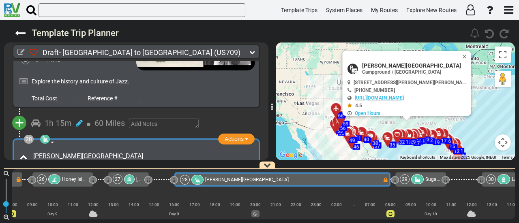
click at [160, 150] on div "Lamar-Dixon Expo Center RV Park Contact fmagee@apgov.us" at bounding box center [141, 165] width 225 height 30
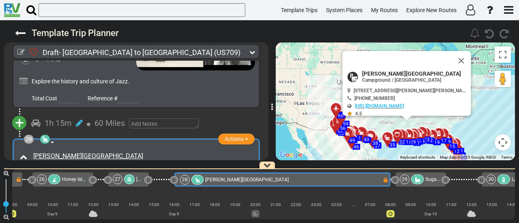
click at [160, 150] on div "Lamar-Dixon Expo Center RV Park Contact fmagee@apgov.us" at bounding box center [141, 165] width 225 height 30
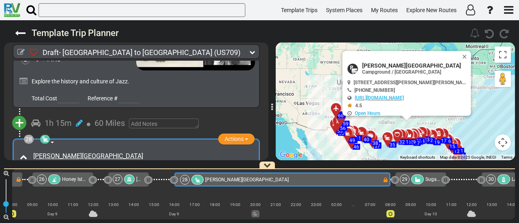
click at [158, 152] on div "Lamar-Dixon Expo Center RV Park" at bounding box center [142, 156] width 219 height 9
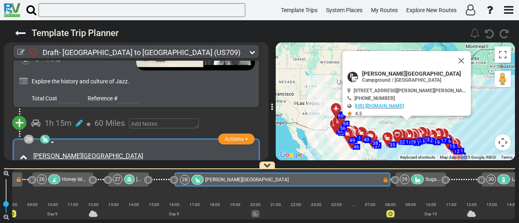
click at [158, 152] on div "Lamar-Dixon Expo Center RV Park" at bounding box center [142, 156] width 219 height 9
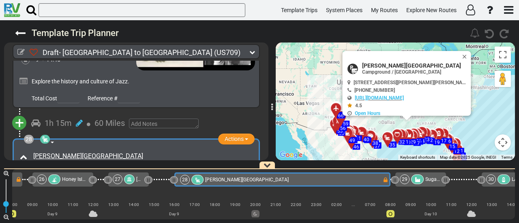
copy div "Lamar-Dixon Expo Center RV Park"
click at [395, 84] on span "9039 S St Landry Ave, Gonzales, LA 70737, USA" at bounding box center [411, 83] width 117 height 6
copy div "9039 S St Landry Ave, Gonzales, LA 70737, USA"
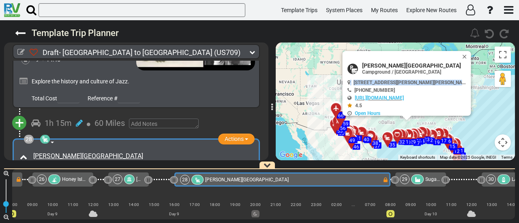
click at [140, 180] on span "New Orleans Jazz Museum" at bounding box center [159, 180] width 47 height 6
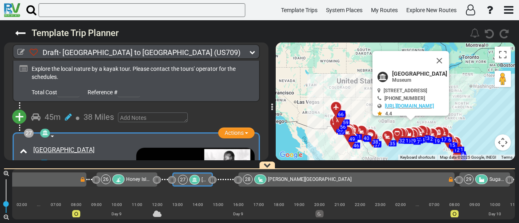
scroll to position [0, 2990]
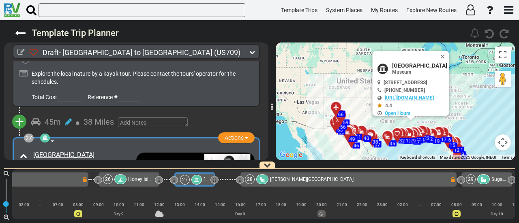
click at [412, 69] on div "New Orleans Jazz Museum Museum" at bounding box center [419, 68] width 55 height 13
click at [412, 65] on span "New Orleans Jazz Museum" at bounding box center [419, 65] width 55 height 6
copy div "New Orleans Jazz Museum"
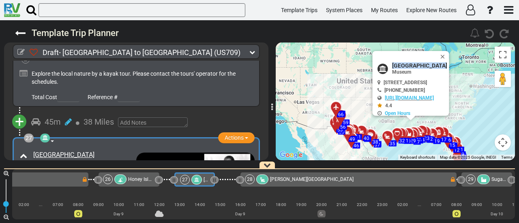
drag, startPoint x: 253, startPoint y: 180, endPoint x: 244, endPoint y: 215, distance: 36.5
click at [253, 180] on div "28" at bounding box center [250, 180] width 10 height 10
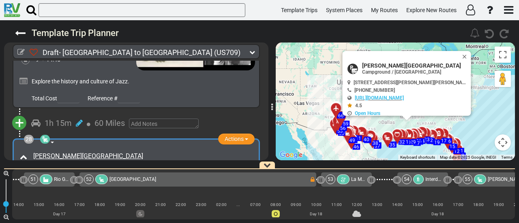
scroll to position [0, 6211]
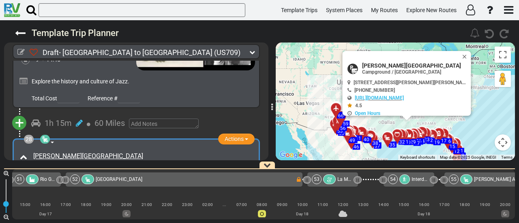
click at [487, 181] on span "Holloman AFB FamCamp" at bounding box center [510, 180] width 72 height 6
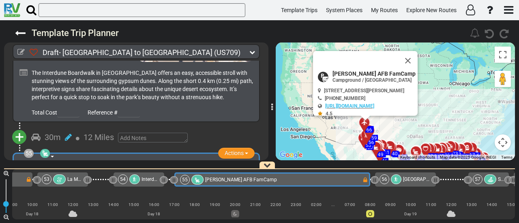
scroll to position [0, 6481]
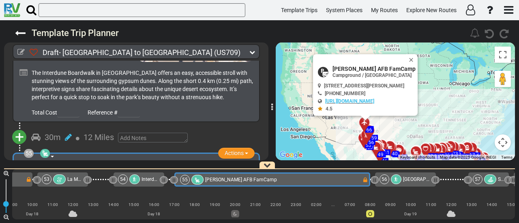
click at [353, 66] on span "Holloman AFB FamCamp" at bounding box center [373, 69] width 83 height 6
copy div "Holloman AFB FamCamp"
click at [122, 166] on div "Holloman AFB FamCamp" at bounding box center [142, 170] width 219 height 9
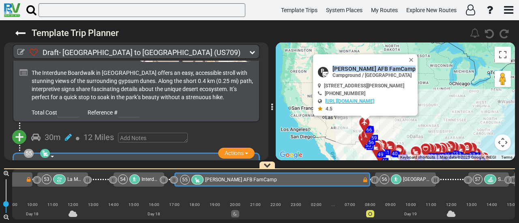
click at [122, 166] on div "Holloman AFB FamCamp" at bounding box center [142, 170] width 219 height 9
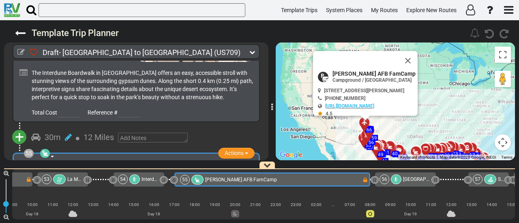
click at [122, 166] on div "Holloman AFB FamCamp" at bounding box center [142, 170] width 219 height 9
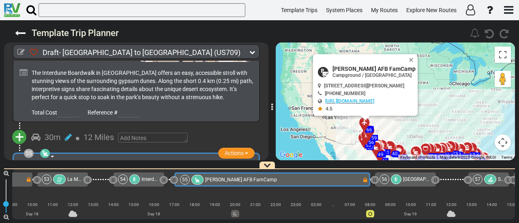
copy div "Holloman AFB FamCamp"
drag, startPoint x: 141, startPoint y: 180, endPoint x: 238, endPoint y: 144, distance: 103.6
click at [141, 179] on div "54 Interdune Boardwalk" at bounding box center [138, 180] width 41 height 10
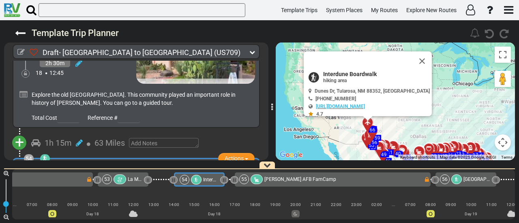
scroll to position [0, 6420]
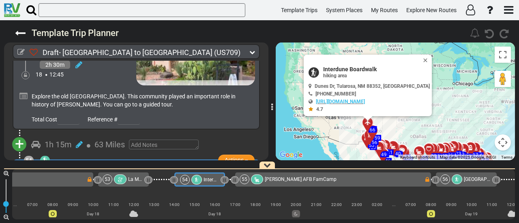
click at [339, 68] on span "Interdune Boardwalk" at bounding box center [375, 69] width 105 height 6
copy div "Interdune Boardwalk"
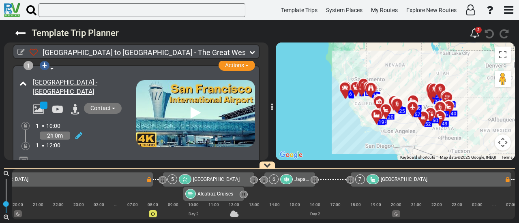
scroll to position [0, 532]
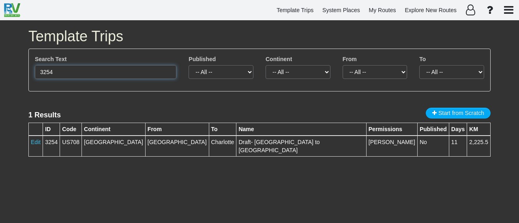
drag, startPoint x: 47, startPoint y: 72, endPoint x: 52, endPoint y: 71, distance: 5.3
click at [52, 71] on input "3254" at bounding box center [105, 72] width 141 height 14
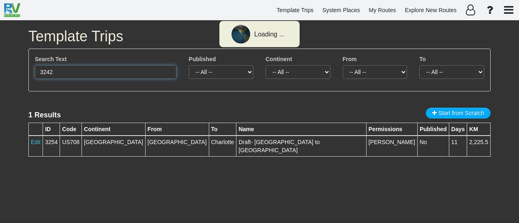
type input "3242"
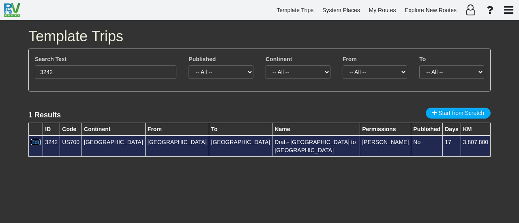
click at [37, 143] on link "Edit" at bounding box center [36, 142] width 10 height 6
